Goal: Task Accomplishment & Management: Manage account settings

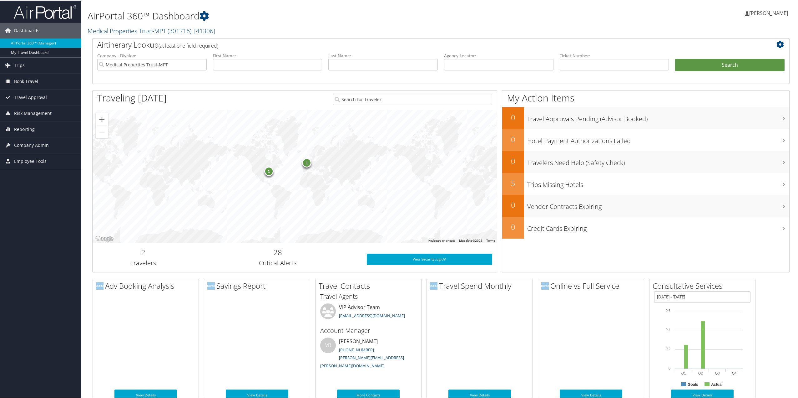
click at [20, 144] on span "Company Admin" at bounding box center [31, 145] width 35 height 16
click at [18, 179] on link "People" at bounding box center [40, 175] width 81 height 9
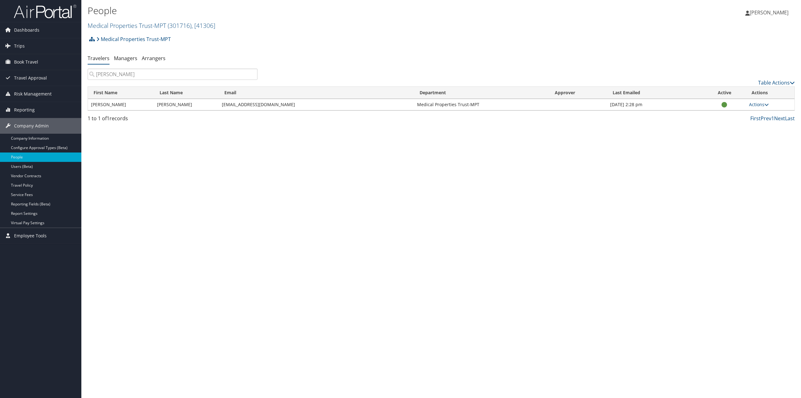
type input "mccreary"
click at [756, 106] on link "Actions" at bounding box center [759, 104] width 20 height 6
click at [740, 115] on link "User Settings" at bounding box center [739, 113] width 58 height 11
